Goal: Information Seeking & Learning: Learn about a topic

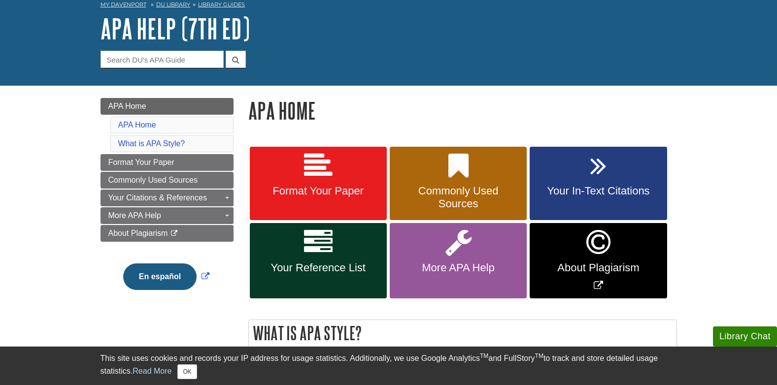
scroll to position [98, 0]
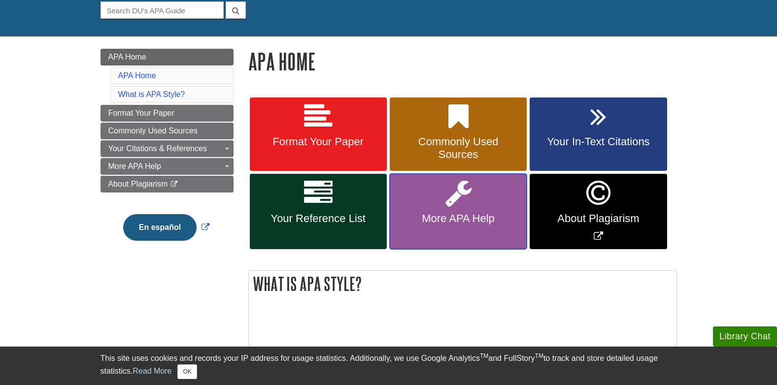
click at [448, 208] on link "More APA Help" at bounding box center [457, 211] width 137 height 75
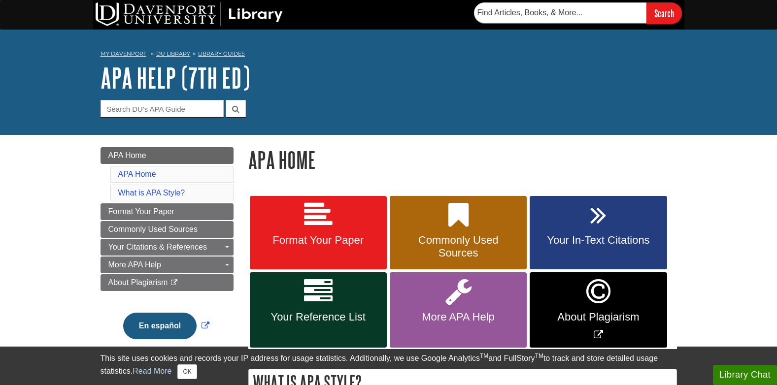
scroll to position [98, 0]
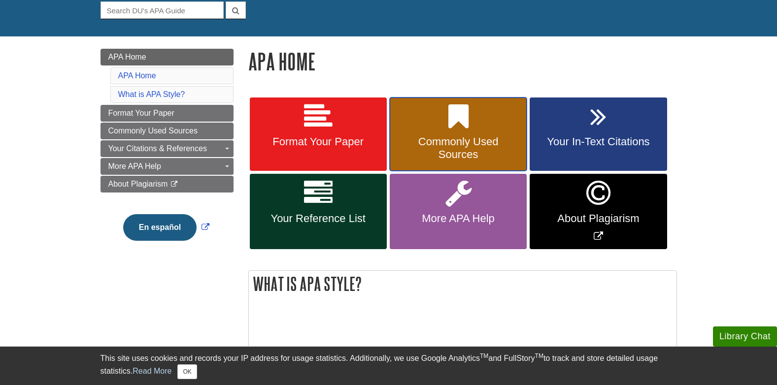
click at [470, 147] on span "Commonly Used Sources" at bounding box center [458, 148] width 122 height 26
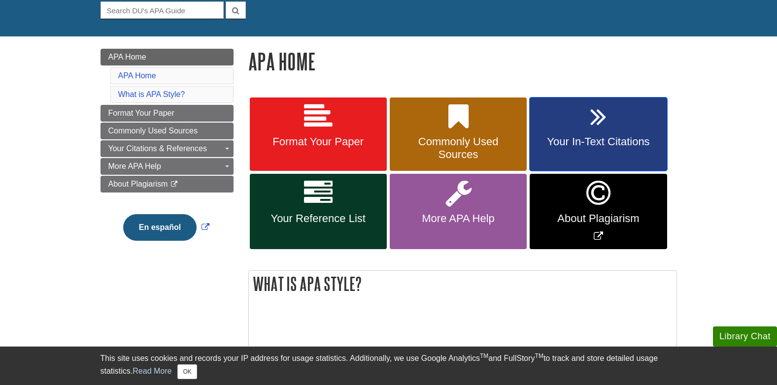
click at [565, 149] on link "Your In-Text Citations" at bounding box center [597, 134] width 137 height 74
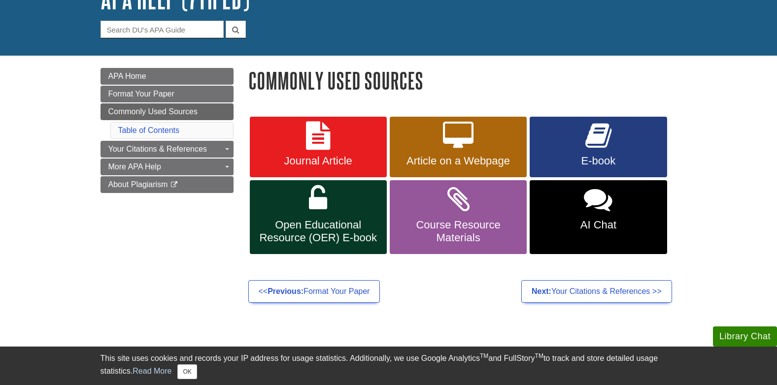
scroll to position [98, 0]
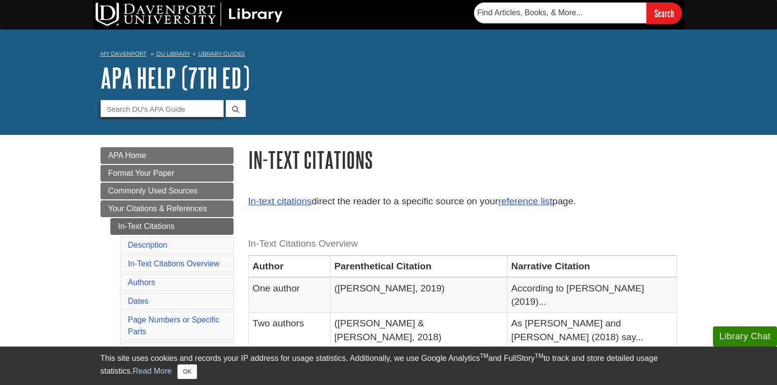
click at [174, 109] on input "Guide Search Terms" at bounding box center [161, 108] width 123 height 17
type input "images"
click at [226, 100] on button "submit" at bounding box center [236, 108] width 20 height 17
